Goal: Book appointment/travel/reservation

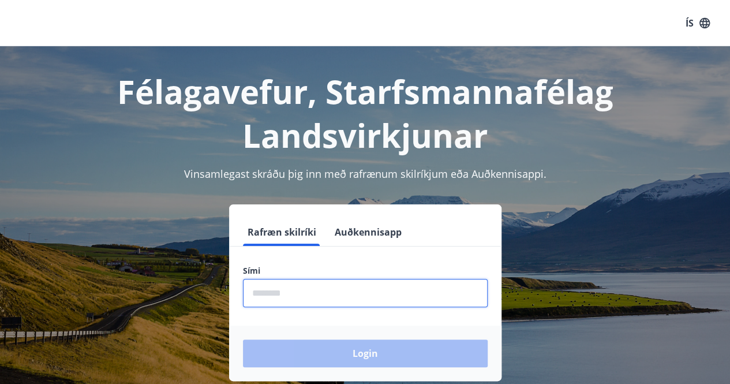
click at [290, 284] on input "phone" at bounding box center [365, 293] width 245 height 28
type input "********"
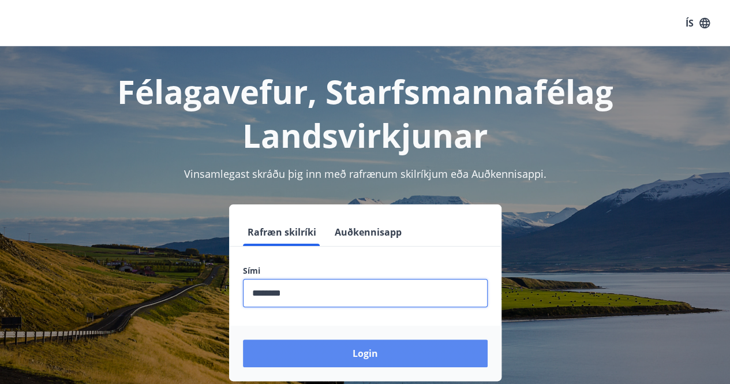
click at [377, 349] on button "Login" at bounding box center [365, 353] width 245 height 28
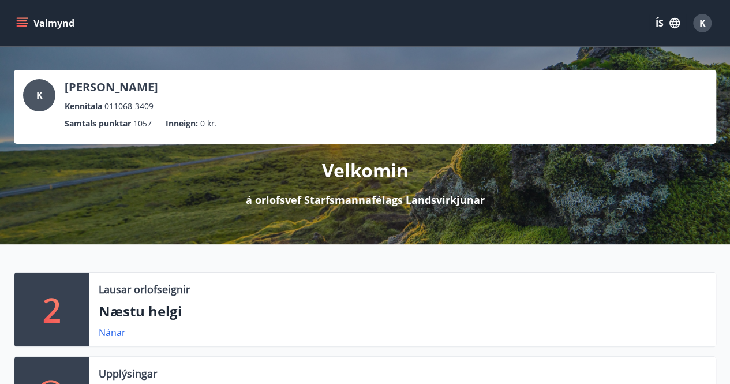
click at [26, 26] on icon "menu" at bounding box center [22, 25] width 10 height 1
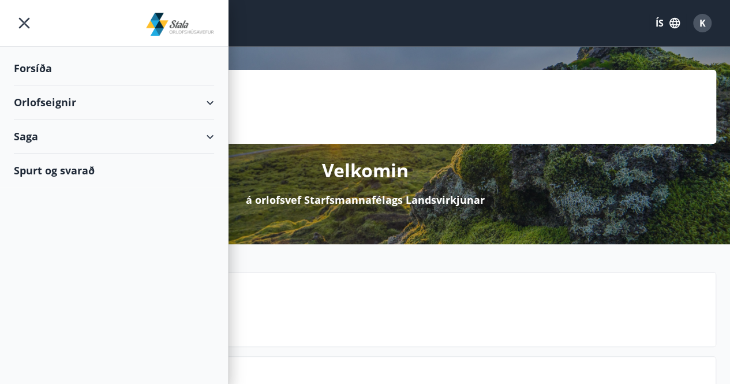
click at [56, 100] on div "Orlofseignir" at bounding box center [114, 102] width 200 height 34
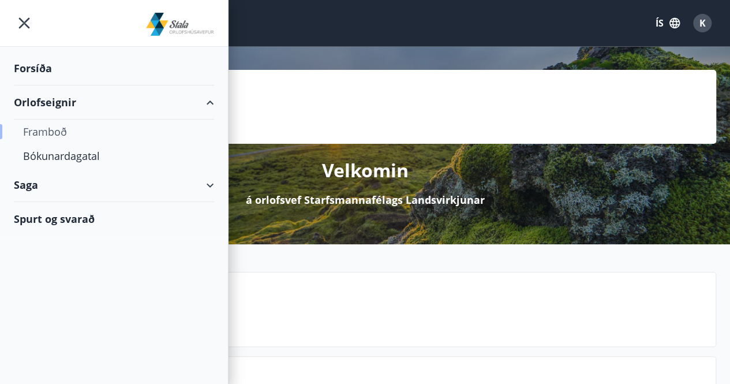
click at [56, 131] on div "Framboð" at bounding box center [114, 131] width 182 height 24
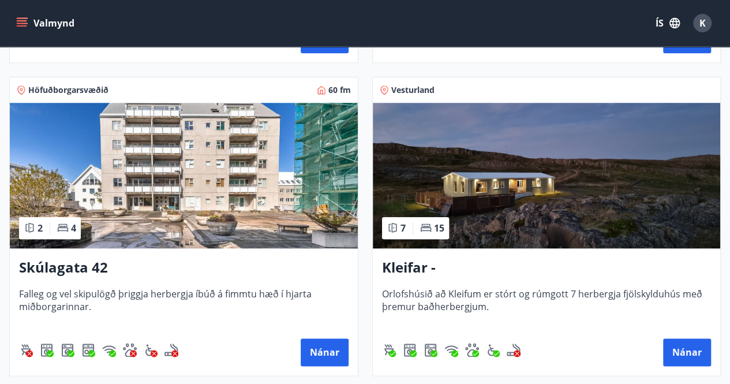
scroll to position [493, 0]
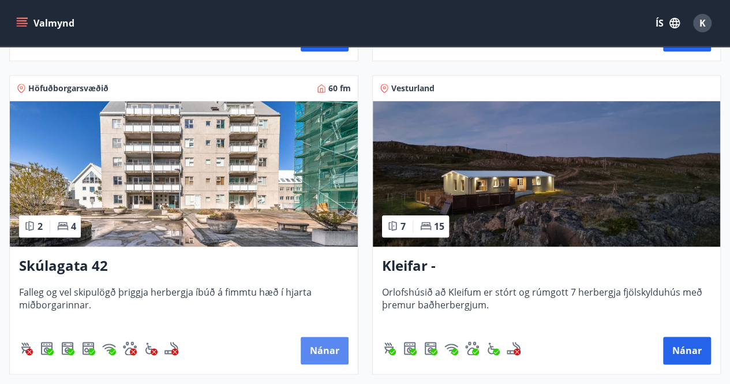
click at [323, 345] on button "Nánar" at bounding box center [325, 350] width 48 height 28
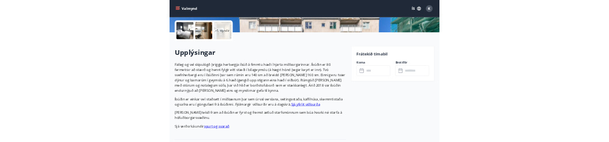
scroll to position [306, 0]
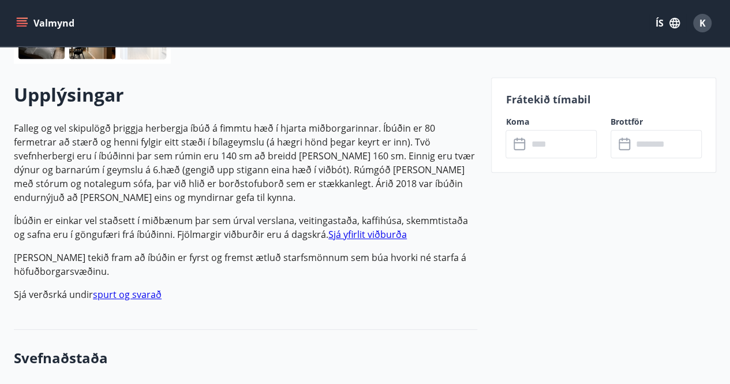
click at [568, 153] on input "text" at bounding box center [561, 144] width 69 height 28
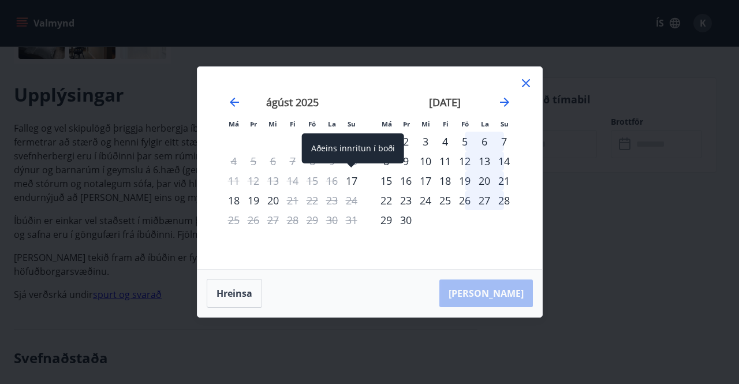
click at [352, 181] on div "17" at bounding box center [352, 181] width 20 height 20
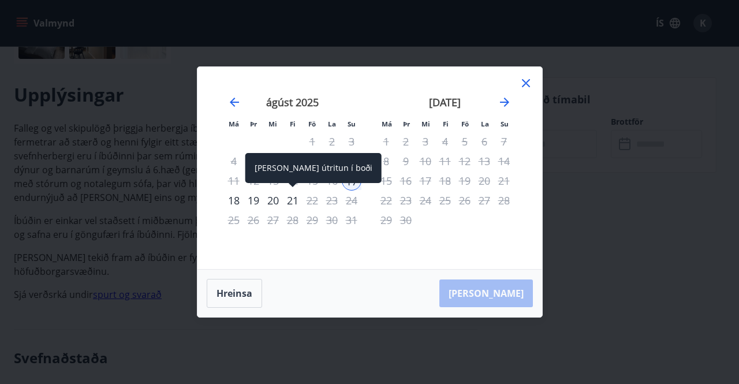
click at [290, 205] on div "21" at bounding box center [293, 200] width 20 height 20
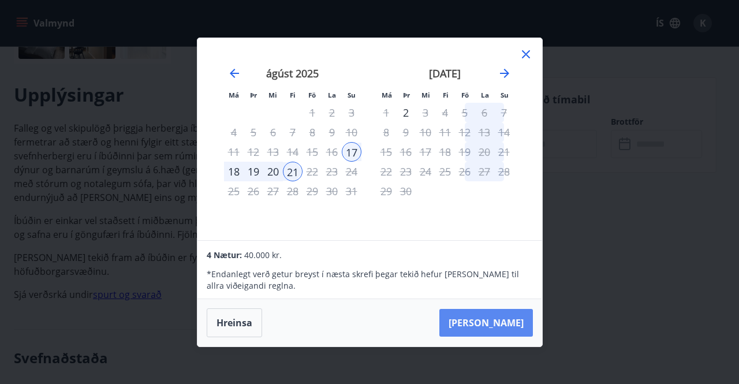
click at [489, 317] on button "Taka Frá" at bounding box center [485, 323] width 93 height 28
